Goal: Task Accomplishment & Management: Use online tool/utility

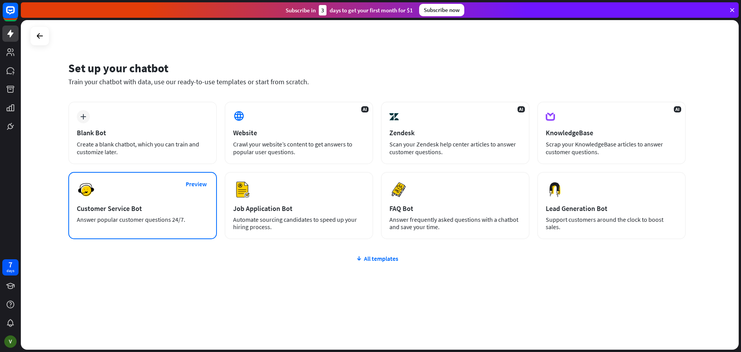
click at [136, 202] on div "Preview Customer Service Bot Answer popular customer questions 24/7." at bounding box center [142, 205] width 149 height 67
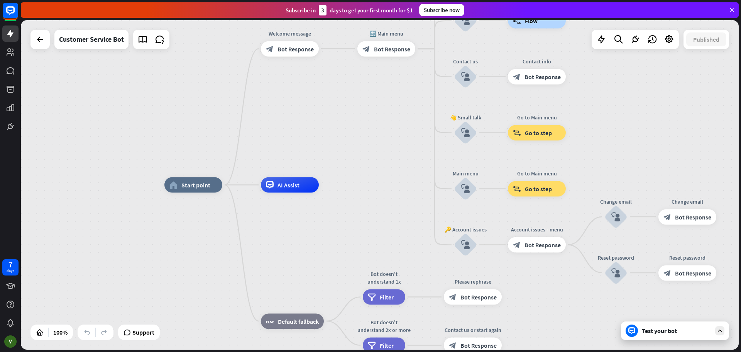
drag, startPoint x: 732, startPoint y: 9, endPoint x: 731, endPoint y: 15, distance: 5.5
click at [731, 9] on icon at bounding box center [732, 10] width 7 height 7
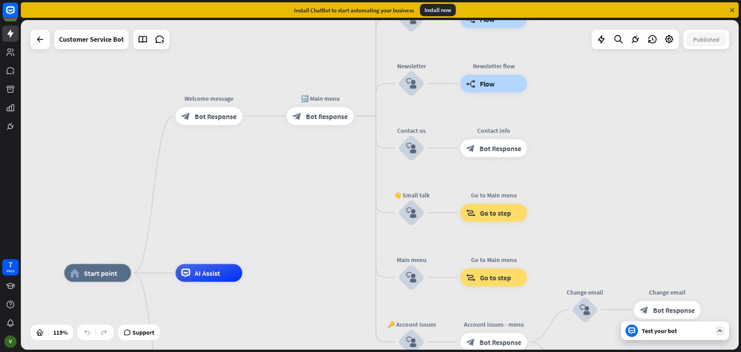
drag, startPoint x: 482, startPoint y: 108, endPoint x: 671, endPoint y: 267, distance: 247.3
click at [671, 267] on div "home_2 Start point Welcome message block_bot_response Bot Response 🔙 Main menu …" at bounding box center [380, 184] width 718 height 329
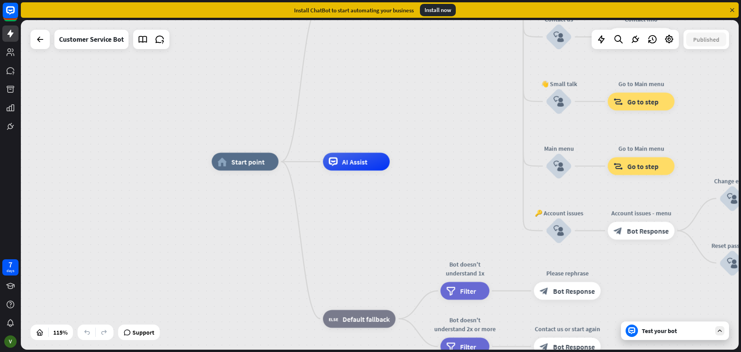
drag, startPoint x: 318, startPoint y: 196, endPoint x: 351, endPoint y: 119, distance: 83.8
click at [351, 119] on div "home_2 Start point Welcome message block_bot_response Bot Response 🔙 Main menu …" at bounding box center [380, 184] width 718 height 329
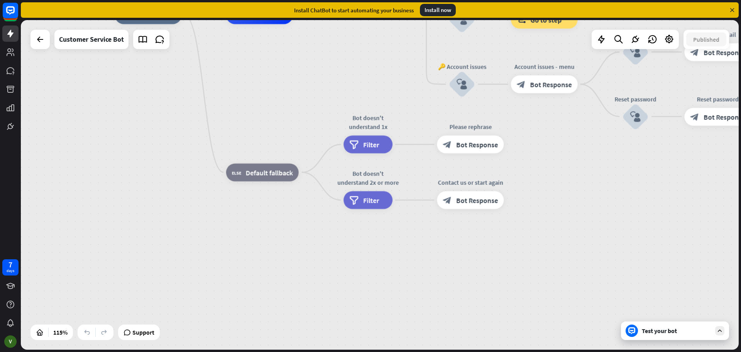
drag, startPoint x: 423, startPoint y: 127, endPoint x: 289, endPoint y: 136, distance: 133.5
click at [381, 64] on div "home_2 Start point Welcome message block_bot_response Bot Response 🔙 Main menu …" at bounding box center [529, 205] width 828 height 380
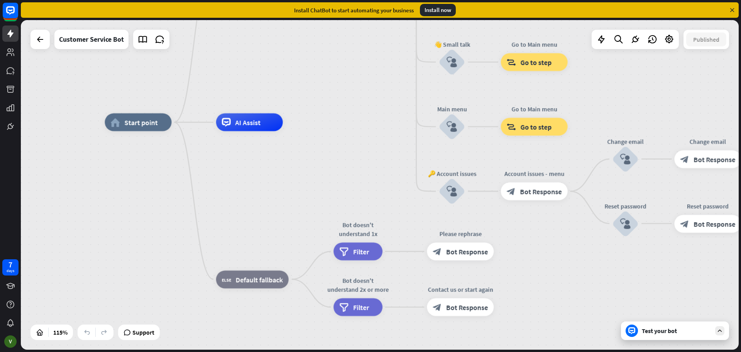
drag, startPoint x: 330, startPoint y: 58, endPoint x: 323, endPoint y: 165, distance: 107.1
click at [323, 165] on div "home_2 Start point Welcome message block_bot_response Bot Response 🔙 Main menu …" at bounding box center [519, 312] width 828 height 380
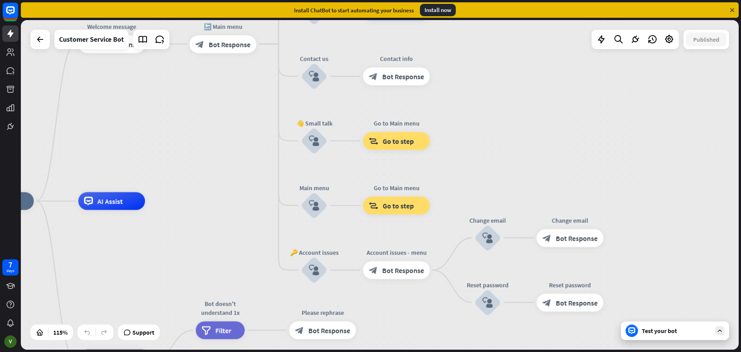
drag, startPoint x: 379, startPoint y: 107, endPoint x: 189, endPoint y: 170, distance: 199.8
click at [189, 170] on div "home_2 Start point Welcome message block_bot_response Bot Response 🔙 Main menu …" at bounding box center [380, 184] width 718 height 329
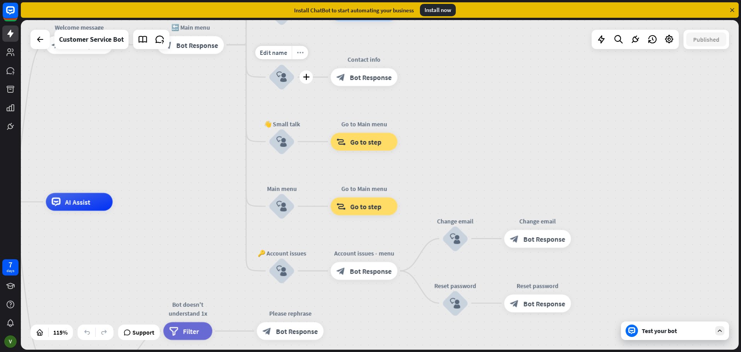
click at [298, 53] on icon "more_horiz" at bounding box center [300, 52] width 7 height 7
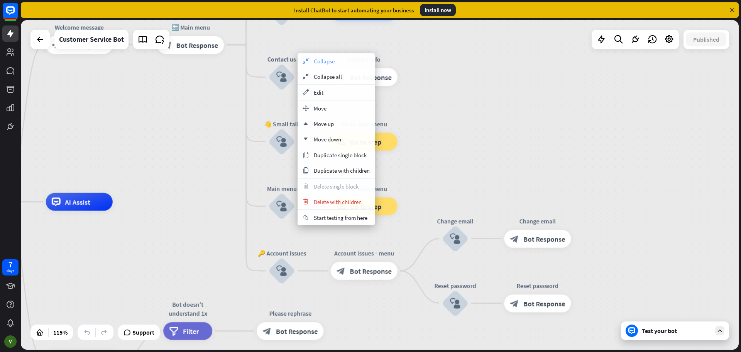
click at [317, 61] on span "Collapse" at bounding box center [324, 61] width 21 height 7
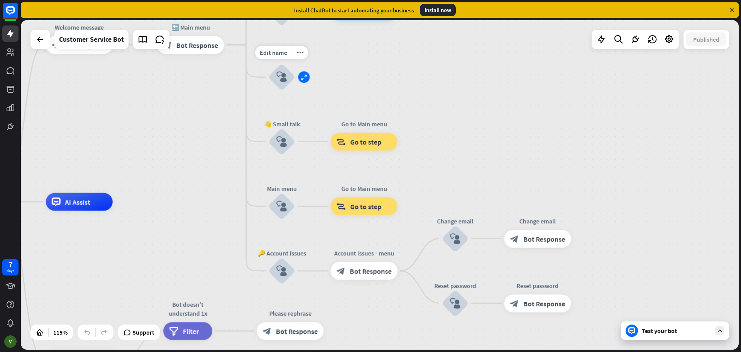
click at [303, 76] on icon "expand" at bounding box center [304, 77] width 6 height 6
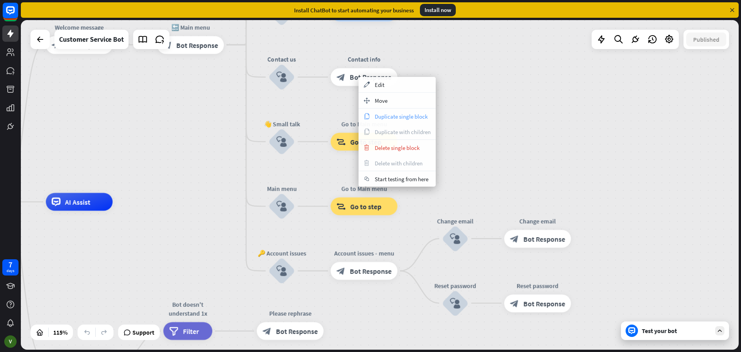
click at [408, 116] on span "Duplicate single block" at bounding box center [401, 116] width 53 height 7
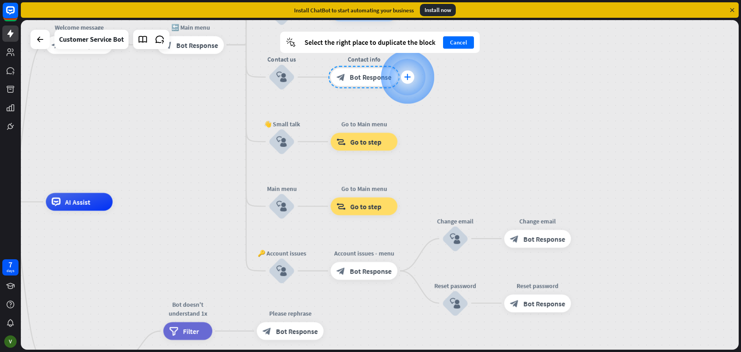
click at [410, 80] on icon "plus" at bounding box center [407, 77] width 7 height 6
click at [409, 76] on icon "plus" at bounding box center [407, 77] width 7 height 6
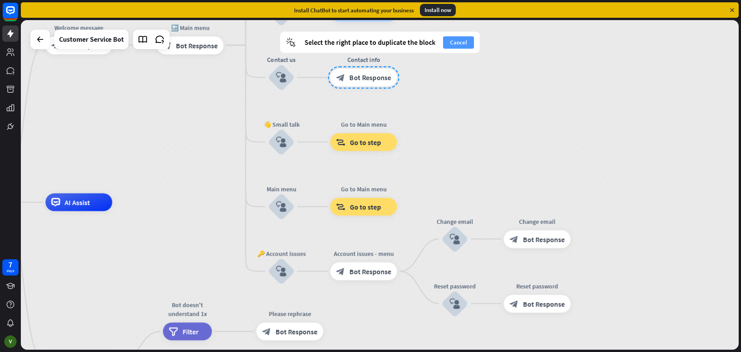
click at [463, 44] on button "Cancel" at bounding box center [458, 42] width 31 height 12
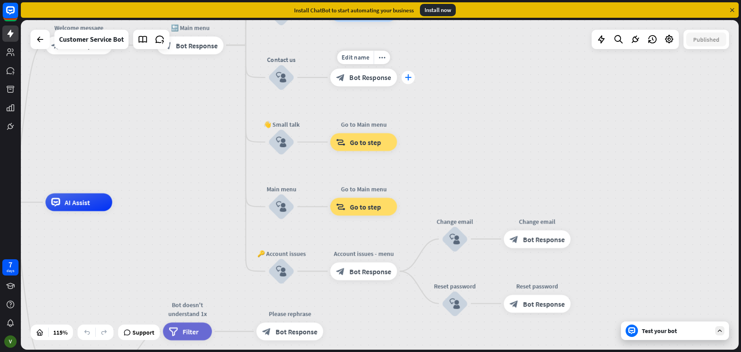
click at [408, 76] on icon "plus" at bounding box center [408, 77] width 7 height 6
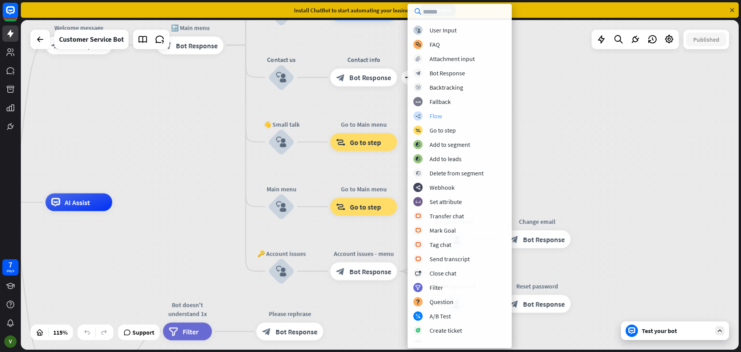
click at [442, 116] on div "builder_tree Flow" at bounding box center [459, 115] width 93 height 9
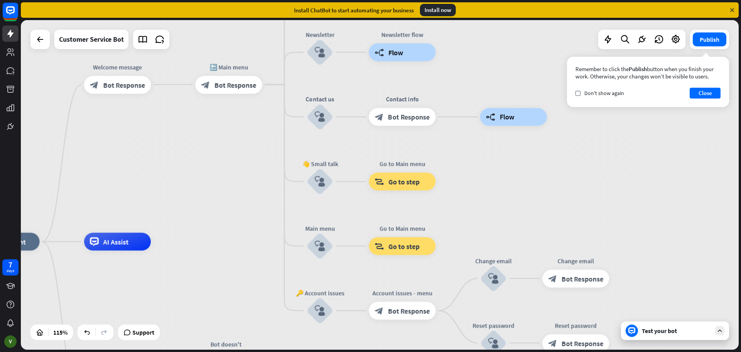
drag, startPoint x: 201, startPoint y: 85, endPoint x: 224, endPoint y: 120, distance: 42.4
click at [224, 120] on div "home_2 Start point Welcome message block_bot_response Bot Response 🔙 Main menu …" at bounding box center [380, 184] width 718 height 329
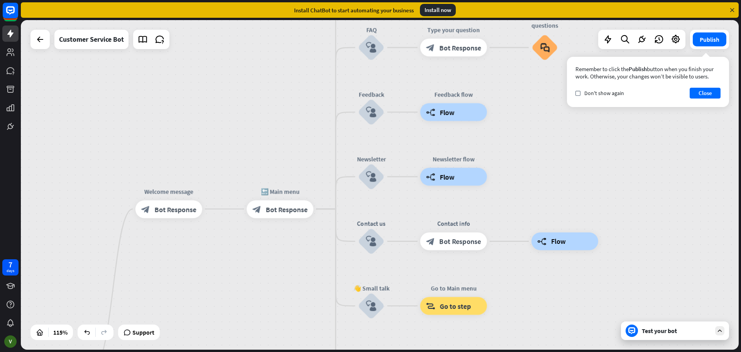
drag, startPoint x: 348, startPoint y: 155, endPoint x: 310, endPoint y: 312, distance: 161.7
click at [311, 338] on div "home_2 Start point Welcome message block_bot_response Bot Response 🔙 Main menu …" at bounding box center [380, 184] width 718 height 329
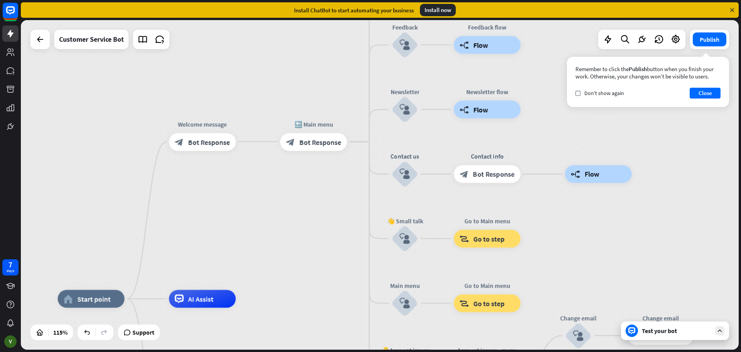
drag, startPoint x: 279, startPoint y: 162, endPoint x: 312, endPoint y: 91, distance: 78.0
click at [312, 91] on div "home_2 Start point Welcome message block_bot_response Bot Response 🔙 Main menu …" at bounding box center [380, 184] width 718 height 329
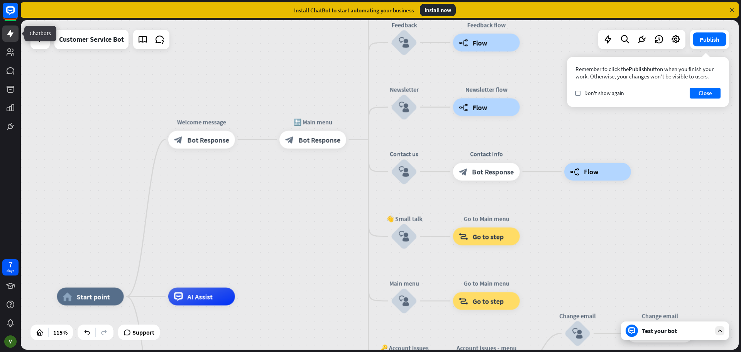
click at [12, 39] on link at bounding box center [10, 33] width 16 height 16
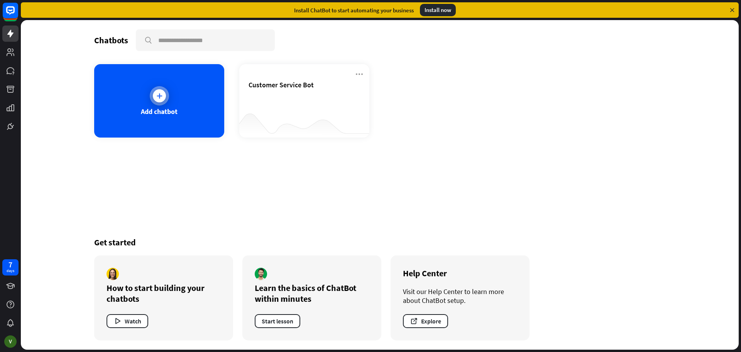
click at [166, 91] on div at bounding box center [159, 95] width 19 height 19
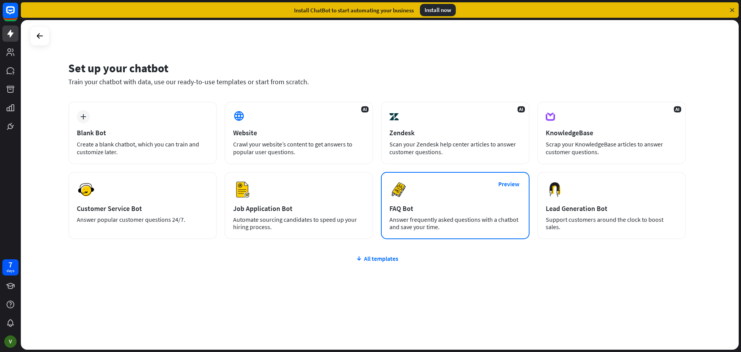
click at [426, 193] on div "Preview FAQ Bot [PERSON_NAME] frequently asked questions with a chatbot and sav…" at bounding box center [455, 205] width 149 height 67
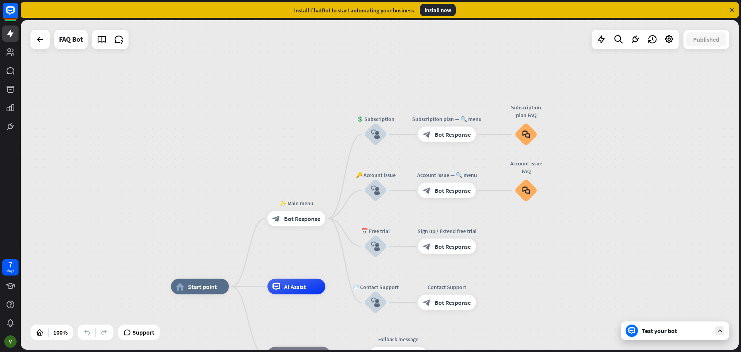
drag, startPoint x: 192, startPoint y: 85, endPoint x: 186, endPoint y: 143, distance: 58.5
click at [186, 143] on div "home_2 Start point ✨ Main menu block_bot_response Bot Response 💲 Subscription b…" at bounding box center [380, 184] width 718 height 329
click at [14, 32] on icon at bounding box center [10, 33] width 9 height 9
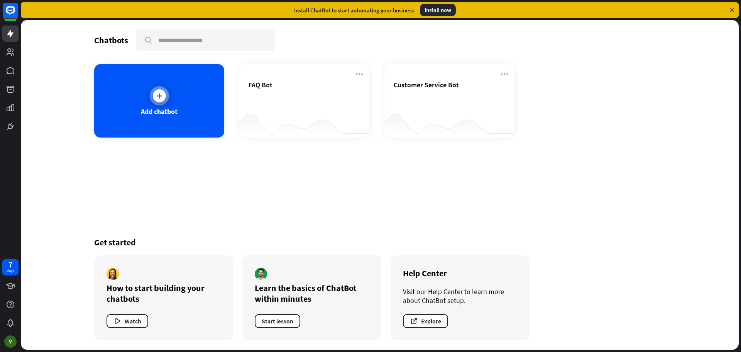
click at [154, 90] on div at bounding box center [159, 95] width 19 height 19
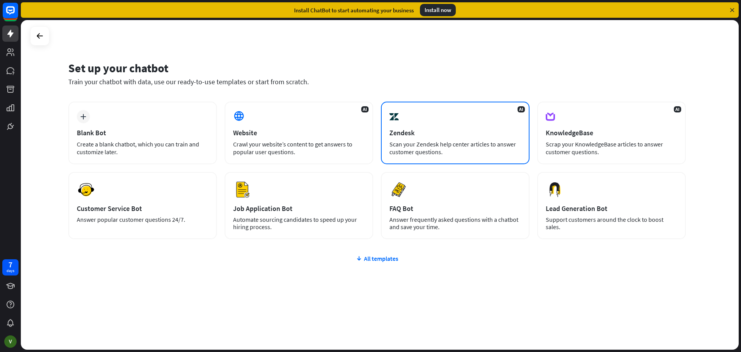
click at [434, 125] on div "AI Zendesk Scan your Zendesk help center articles to answer customer questions." at bounding box center [455, 133] width 149 height 63
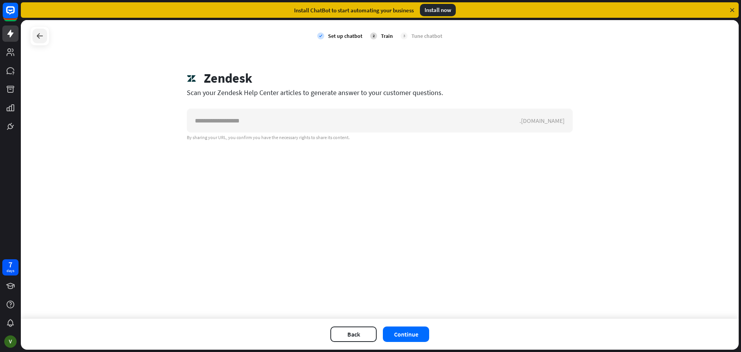
click at [41, 36] on icon at bounding box center [39, 35] width 9 height 9
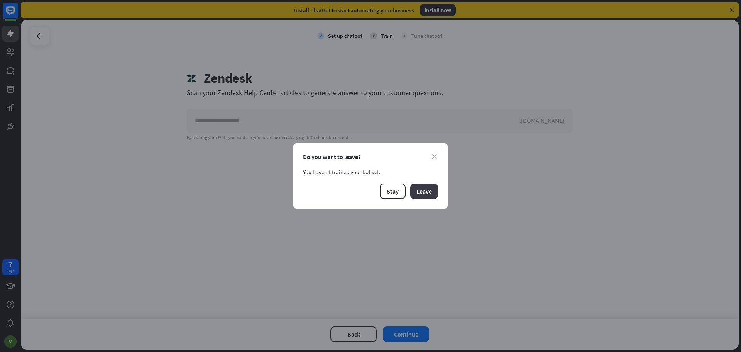
click at [423, 192] on button "Leave" at bounding box center [424, 190] width 28 height 15
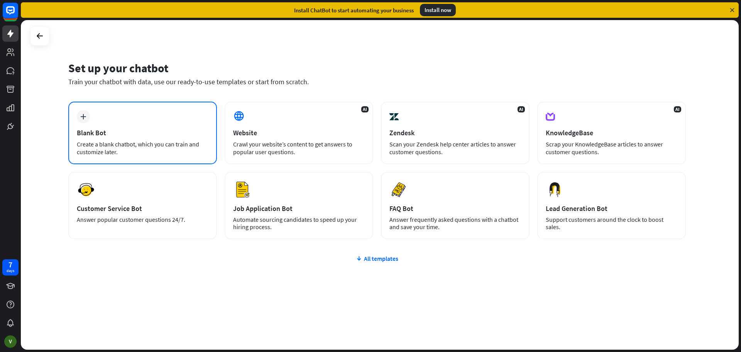
click at [145, 115] on div "plus Blank Bot Create a blank chatbot, which you can train and customize later." at bounding box center [142, 133] width 149 height 63
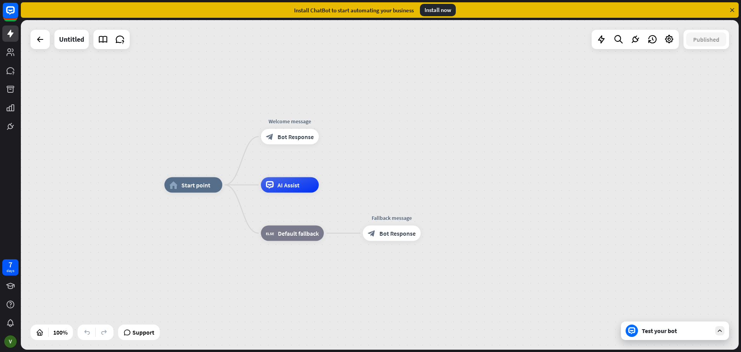
click at [669, 331] on div "Test your bot" at bounding box center [676, 330] width 69 height 8
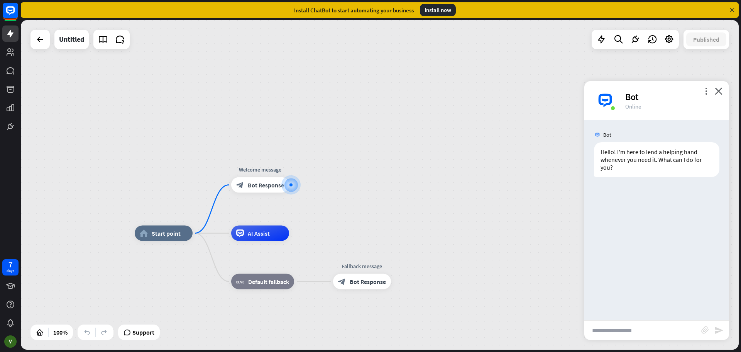
click at [616, 333] on input "text" at bounding box center [642, 329] width 117 height 19
paste input "**********"
type input "**********"
click at [717, 331] on icon "send" at bounding box center [721, 329] width 9 height 9
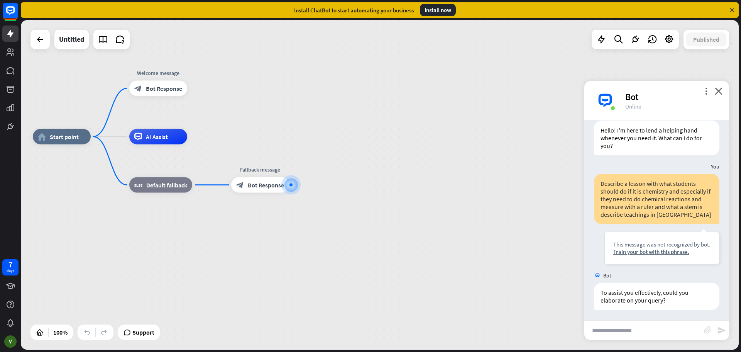
scroll to position [23, 0]
click at [624, 324] on input "text" at bounding box center [644, 329] width 120 height 19
type input "***"
click at [721, 327] on icon "send" at bounding box center [721, 329] width 9 height 9
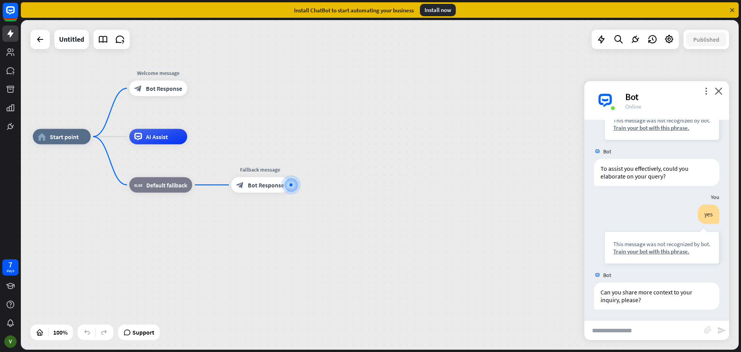
scroll to position [146, 0]
click at [719, 90] on icon "close" at bounding box center [719, 90] width 8 height 7
